Goal: Check status

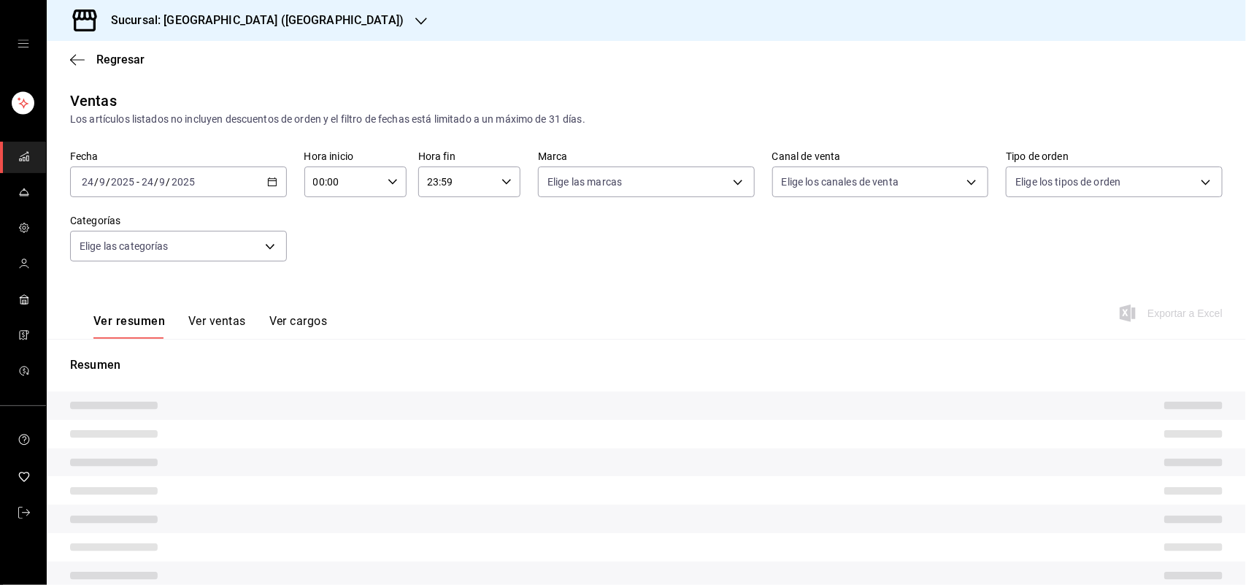
type input "ad5c7ce8-09c3-4353-8fa5-0bd3f2c3ed7d"
type input "UBER_EATS"
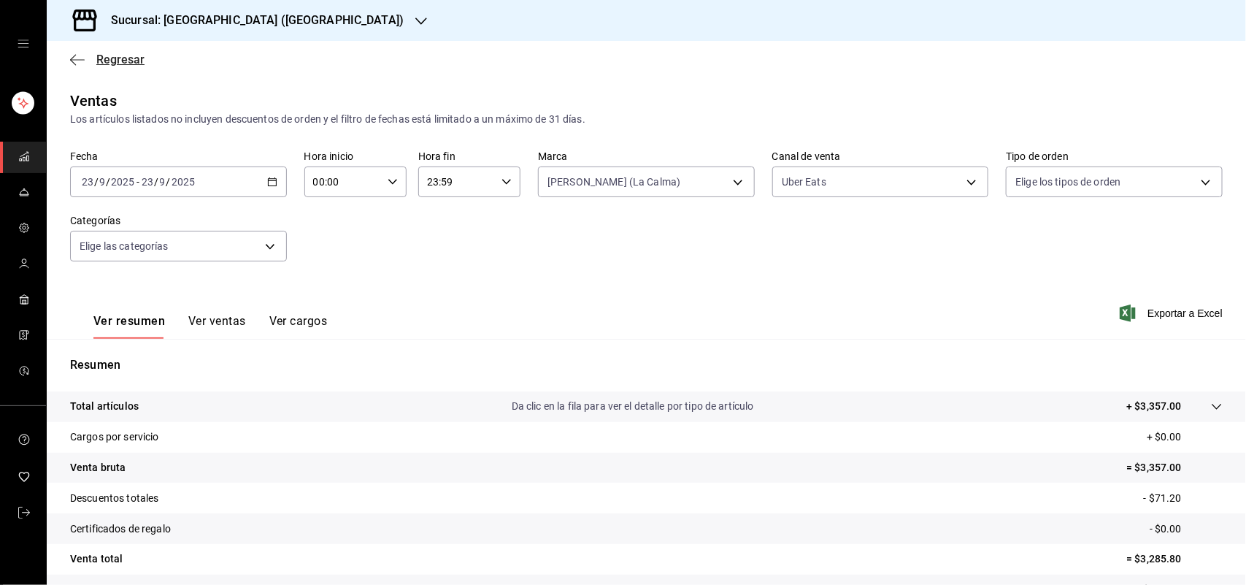
click at [113, 58] on span "Regresar" at bounding box center [120, 60] width 48 height 14
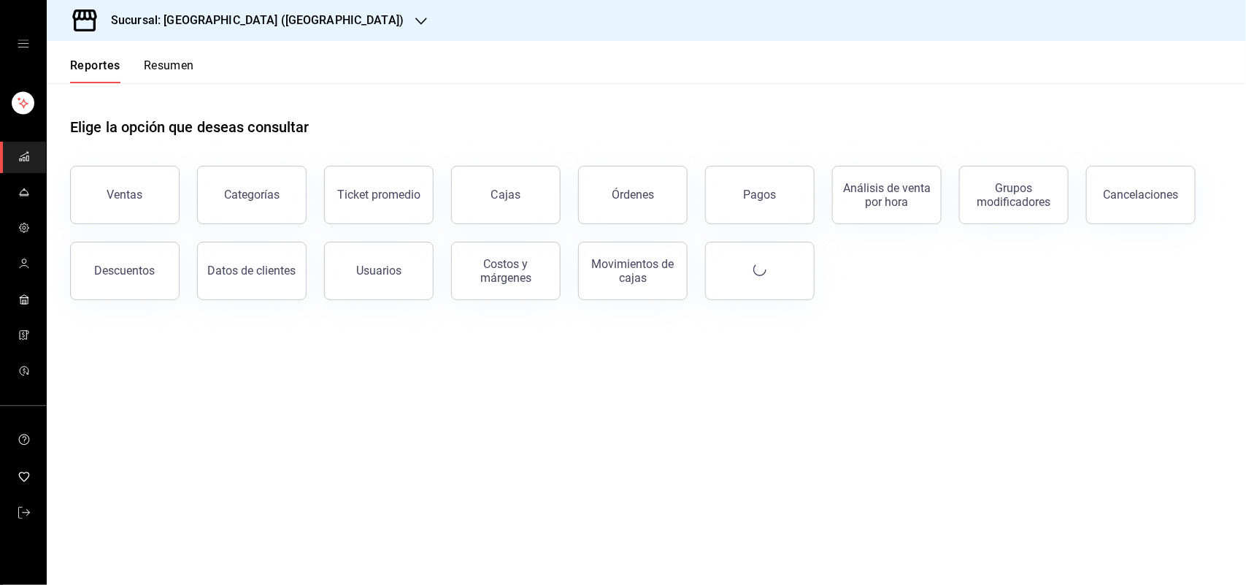
click at [108, 63] on button "Reportes" at bounding box center [95, 70] width 50 height 25
click at [622, 282] on div "Movimientos de cajas" at bounding box center [632, 271] width 90 height 28
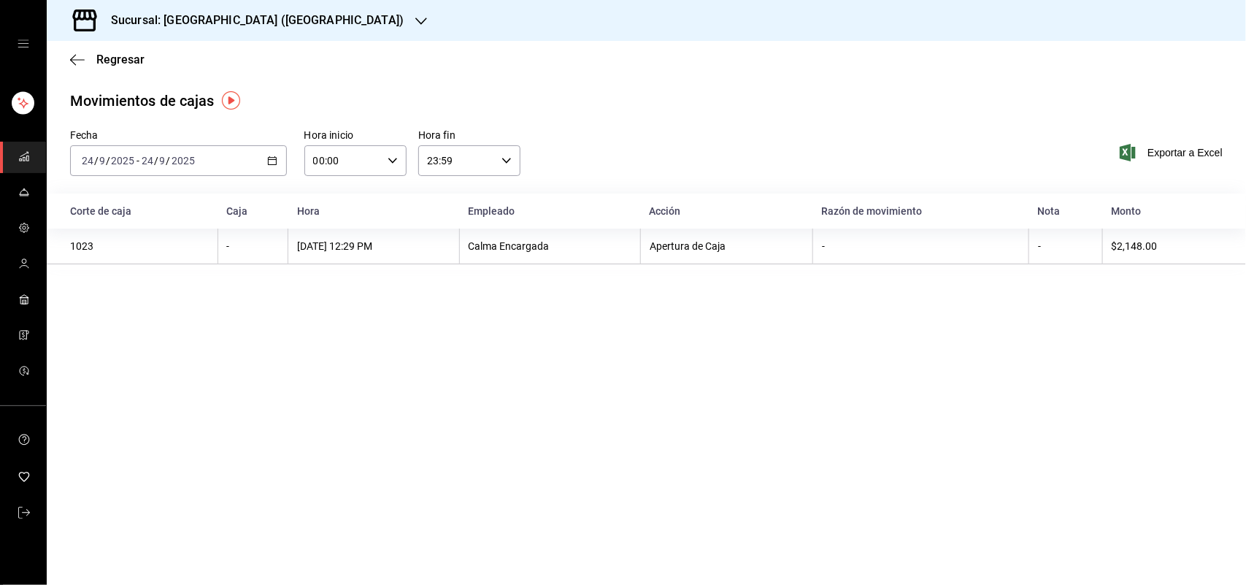
click at [279, 157] on div "[DATE] [DATE] - [DATE] [DATE]" at bounding box center [178, 160] width 217 height 31
click at [173, 237] on span "Ayer" at bounding box center [138, 237] width 113 height 15
